Goal: Transaction & Acquisition: Download file/media

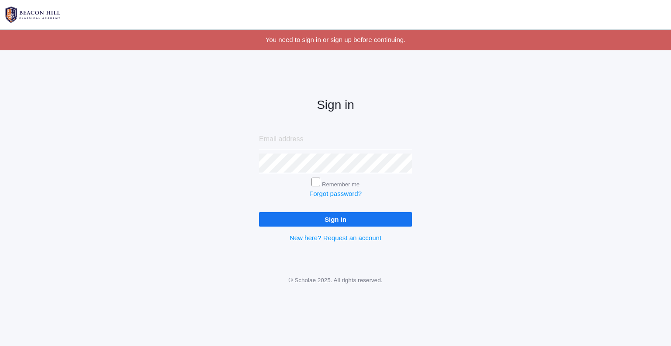
type input "[EMAIL_ADDRESS][DOMAIN_NAME]"
click at [372, 215] on input "Sign in" at bounding box center [335, 219] width 153 height 14
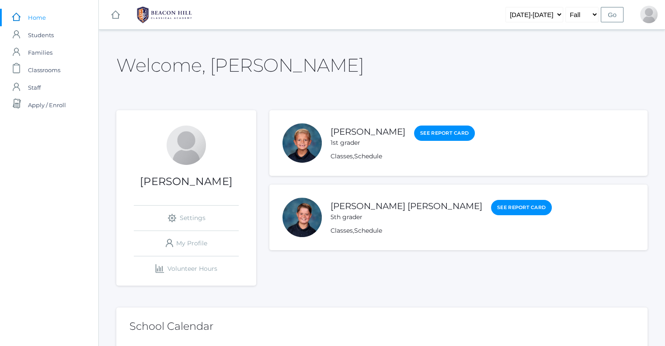
click at [344, 199] on div "[PERSON_NAME] [PERSON_NAME] 5th grader" at bounding box center [406, 210] width 152 height 22
click at [346, 204] on link "[PERSON_NAME] [PERSON_NAME]" at bounding box center [406, 206] width 152 height 11
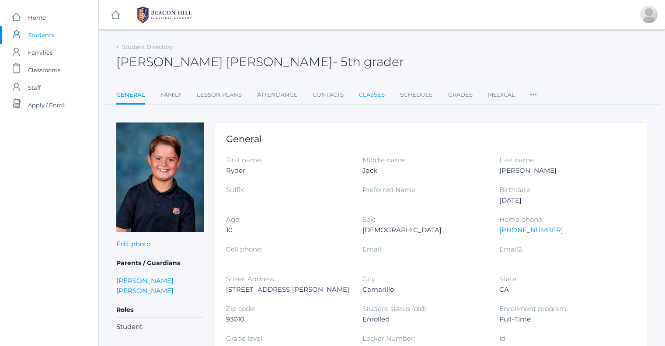
click at [362, 92] on link "Classes" at bounding box center [372, 94] width 26 height 17
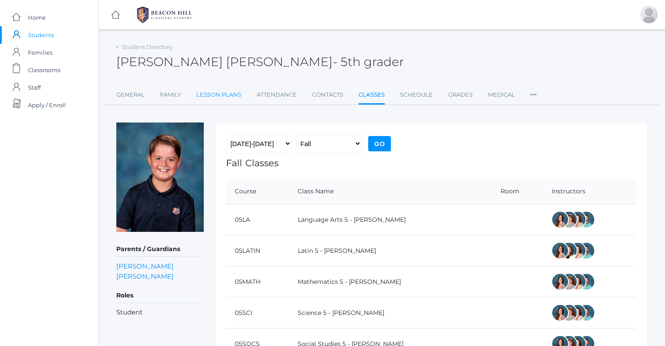
click at [215, 97] on link "Lesson Plans" at bounding box center [218, 94] width 45 height 17
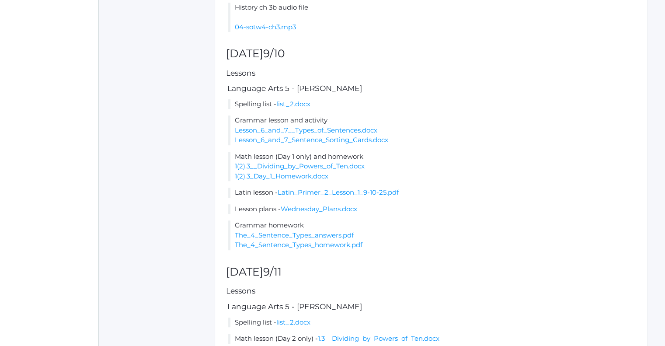
scroll to position [550, 0]
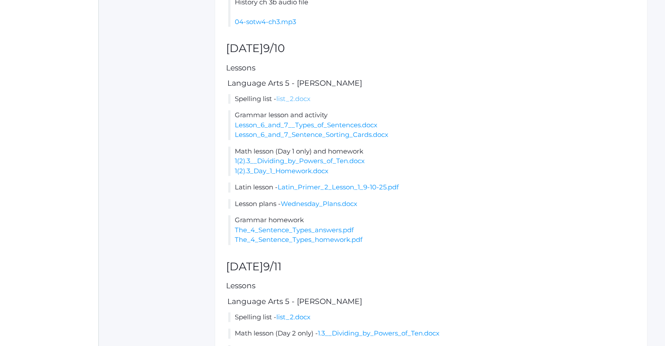
click at [298, 103] on link "list_2.docx" at bounding box center [293, 98] width 34 height 8
